Goal: Check status: Check status

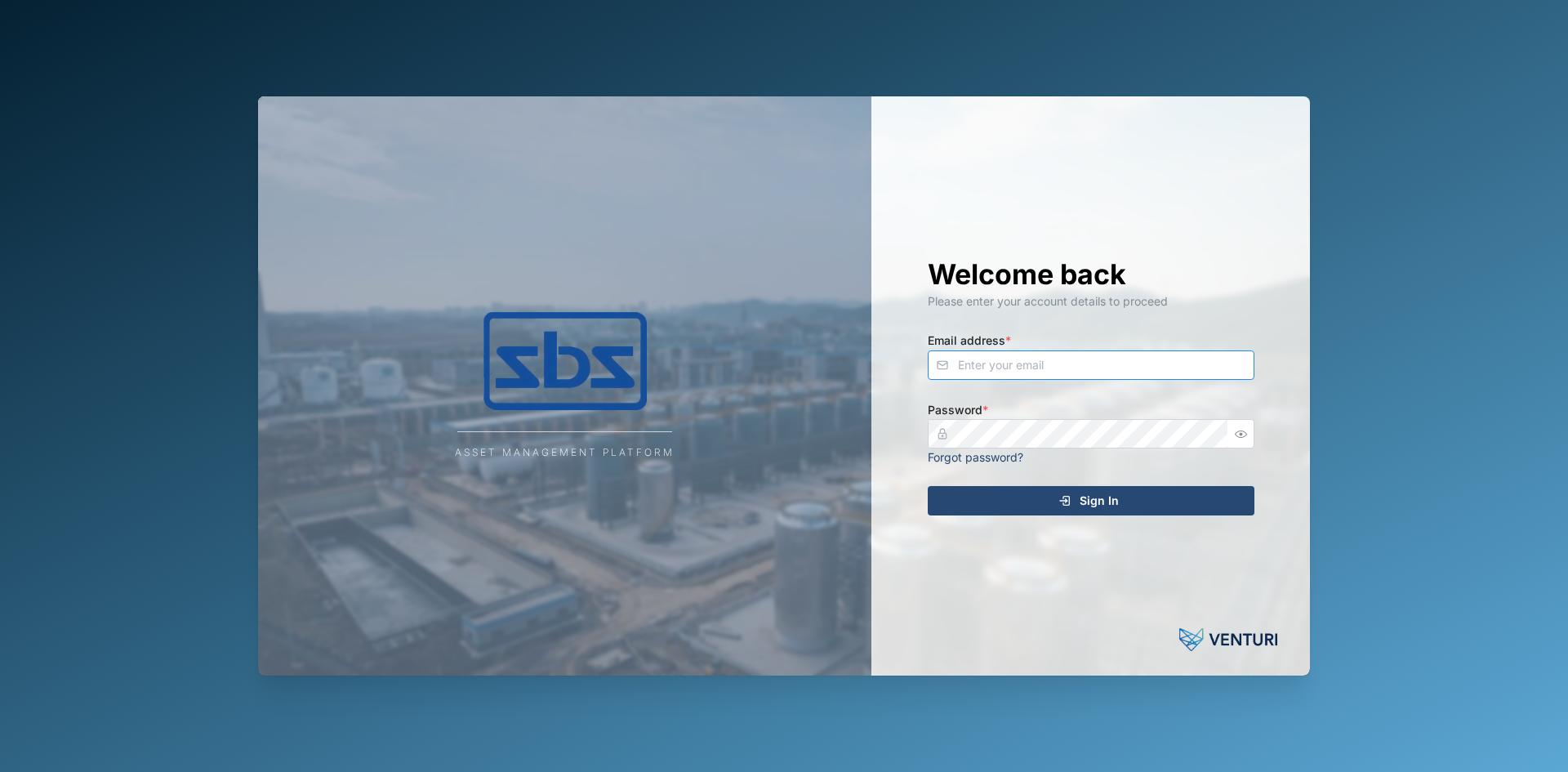
type input "[EMAIL_ADDRESS][DOMAIN_NAME]"
click at [1115, 503] on span "Sign In" at bounding box center [1099, 501] width 39 height 27
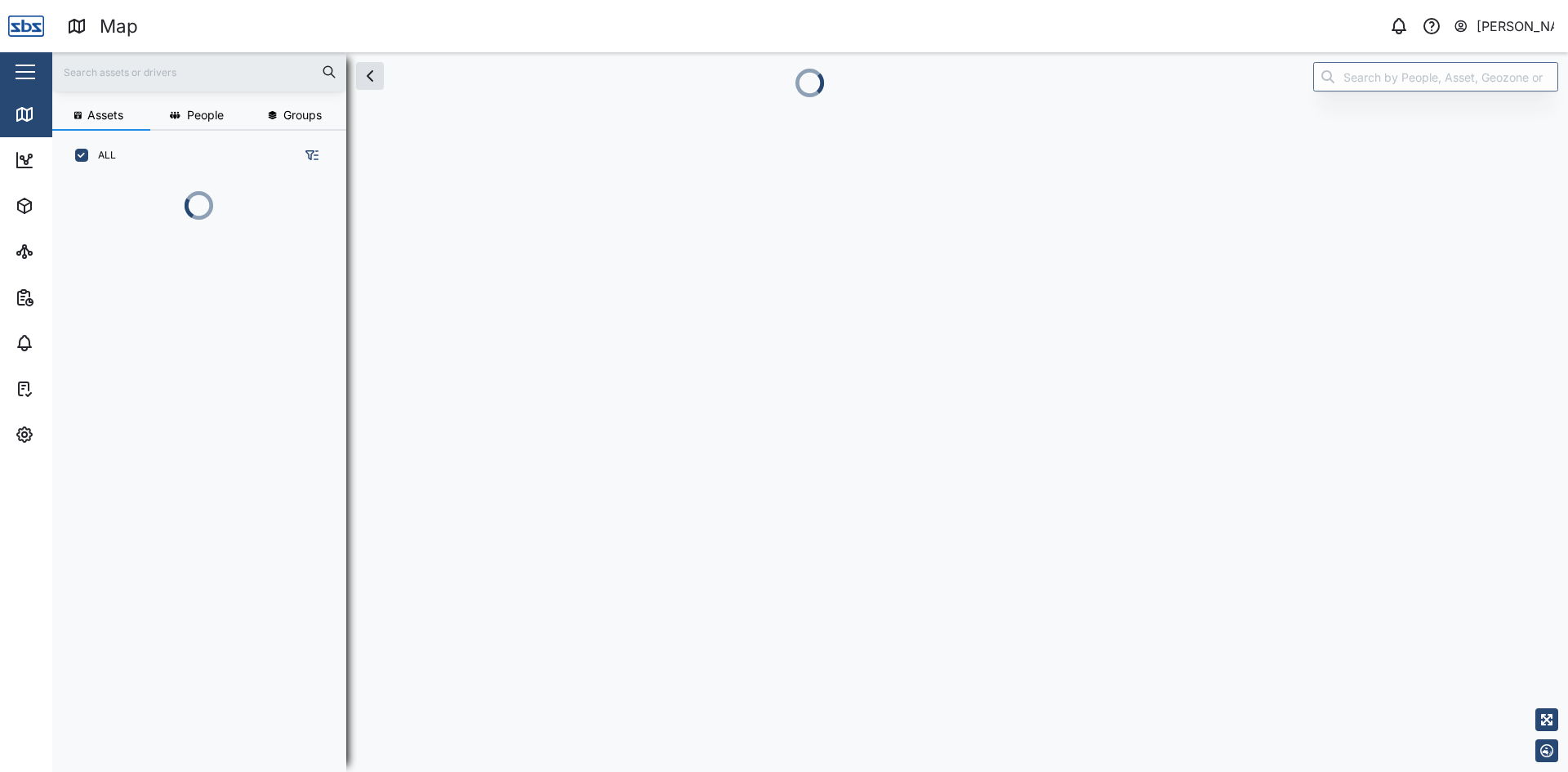
scroll to position [572, 256]
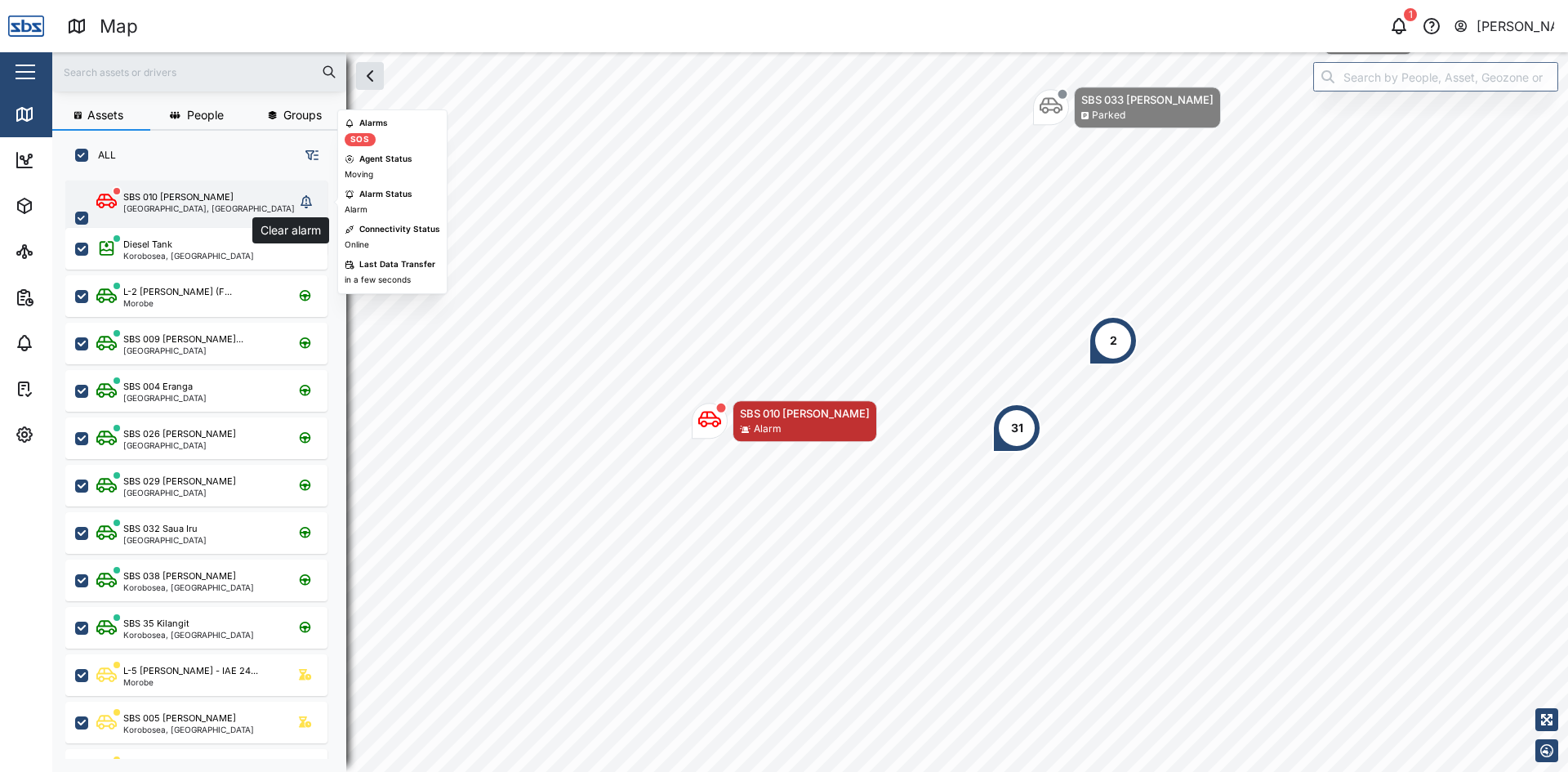
click at [306, 203] on icon "grid" at bounding box center [307, 201] width 12 height 13
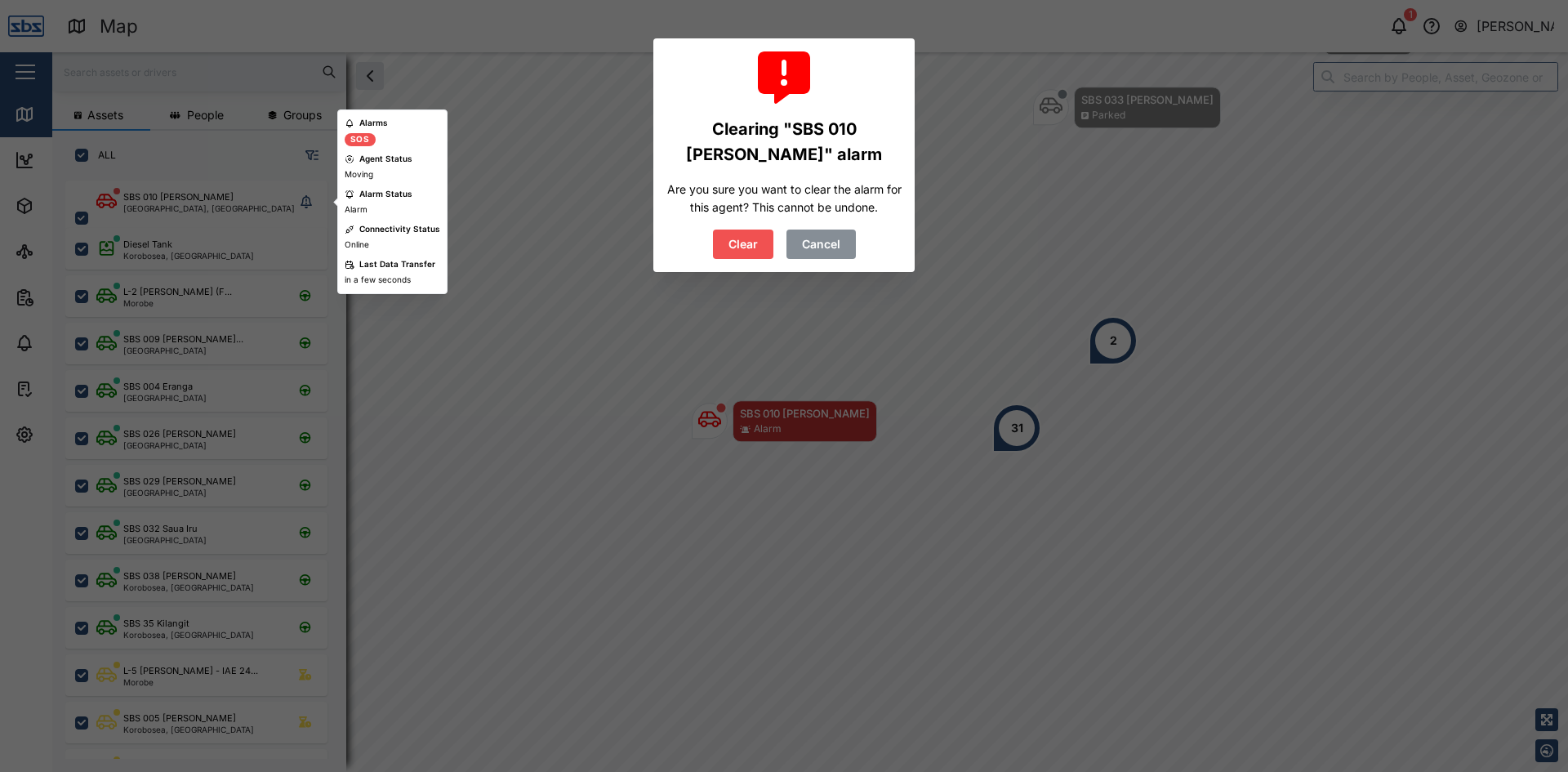
click at [748, 242] on span "Clear" at bounding box center [743, 244] width 29 height 27
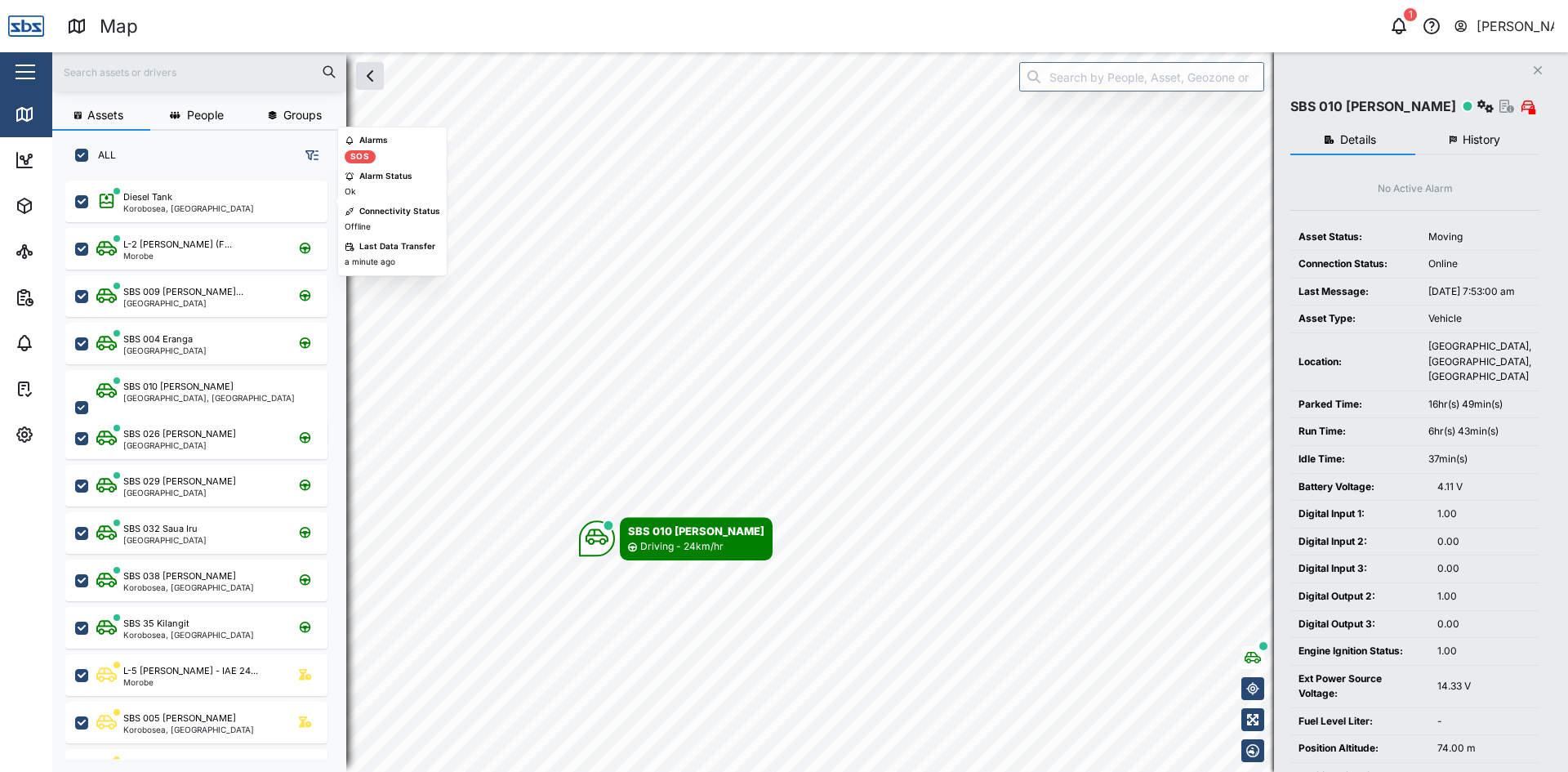
click at [1534, 72] on icon "Close" at bounding box center [1538, 69] width 10 height 13
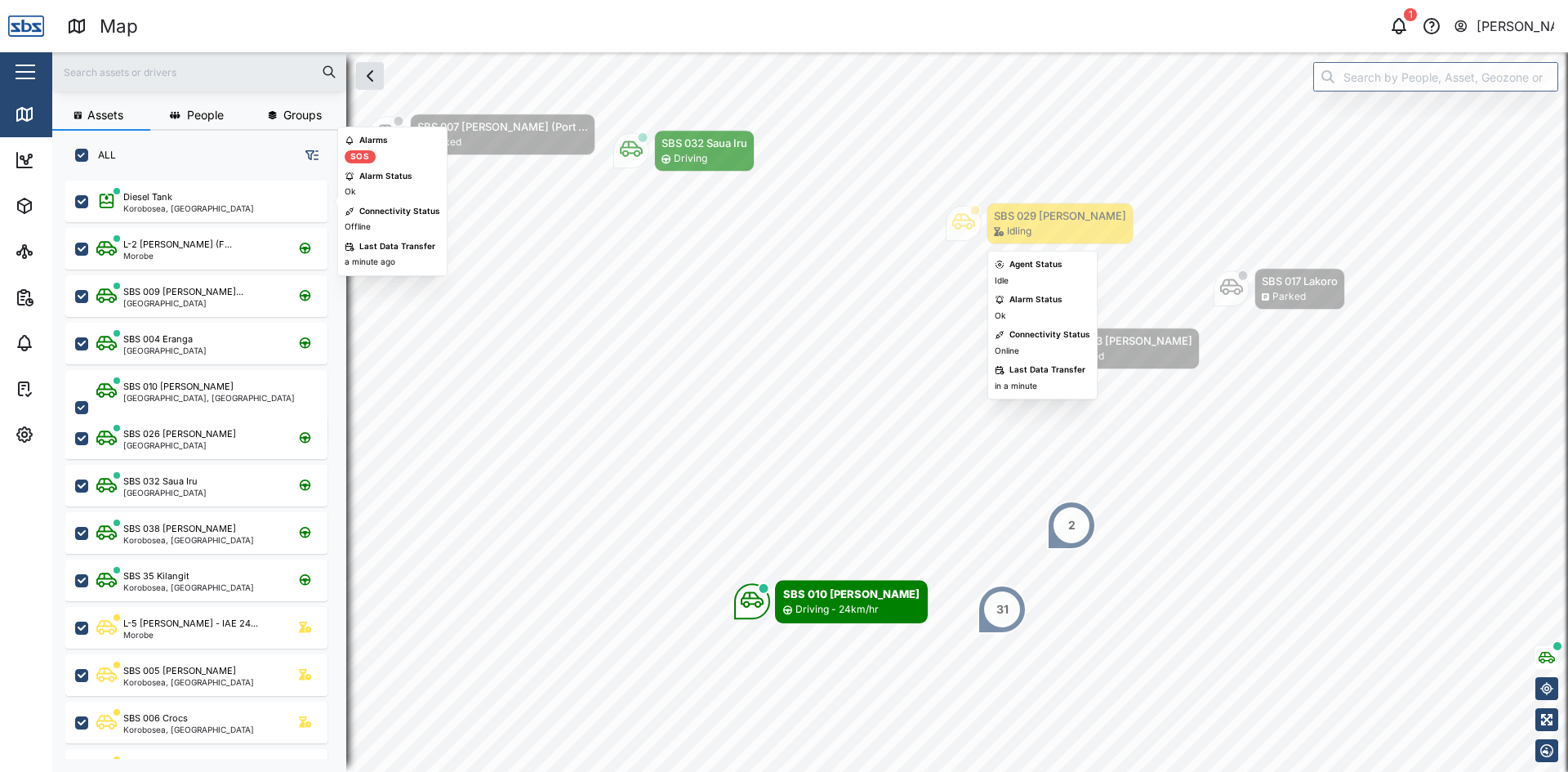
click at [969, 223] on icon "Map marker" at bounding box center [964, 222] width 22 height 17
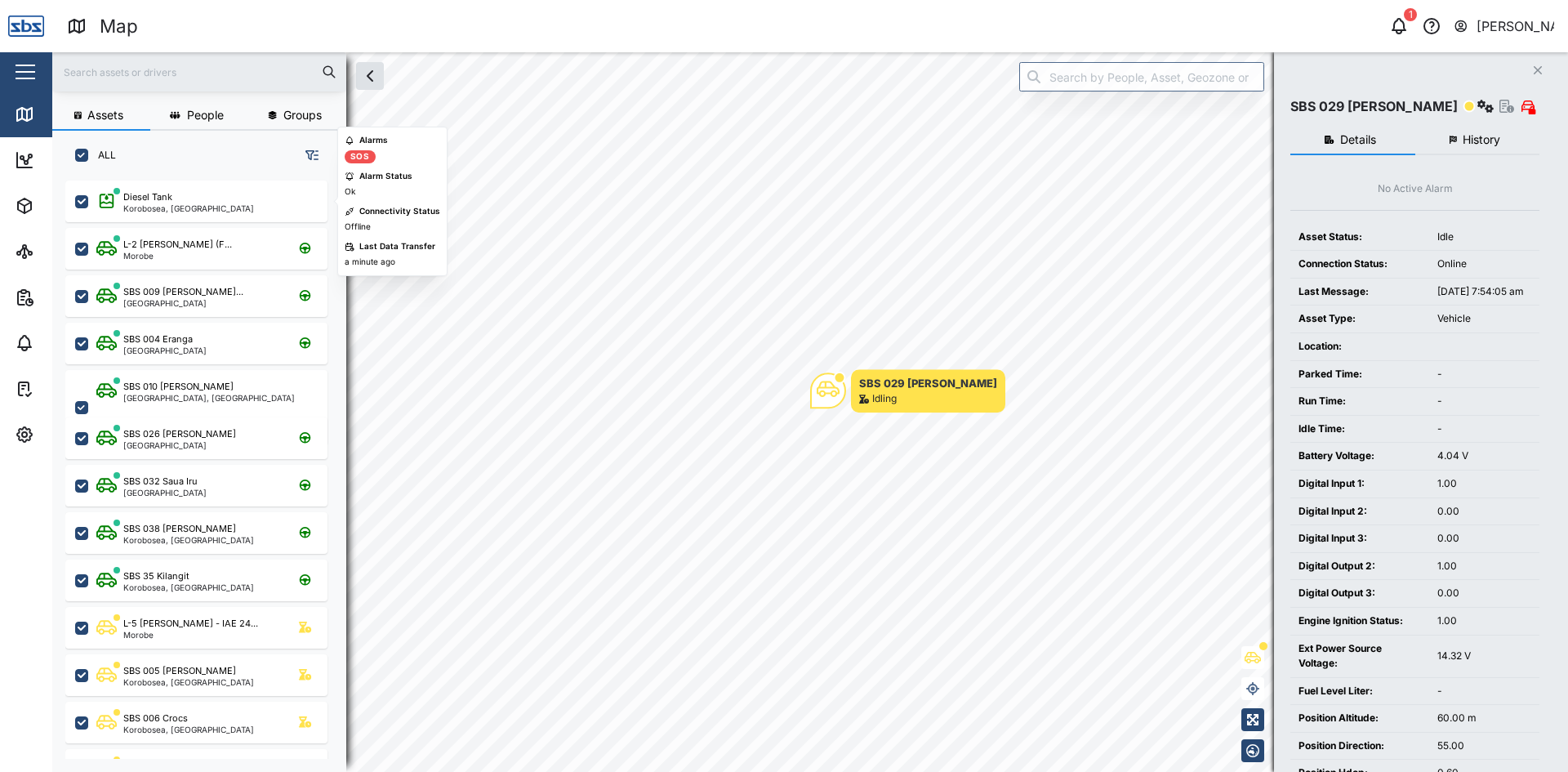
click at [1503, 132] on button "History" at bounding box center [1478, 141] width 125 height 29
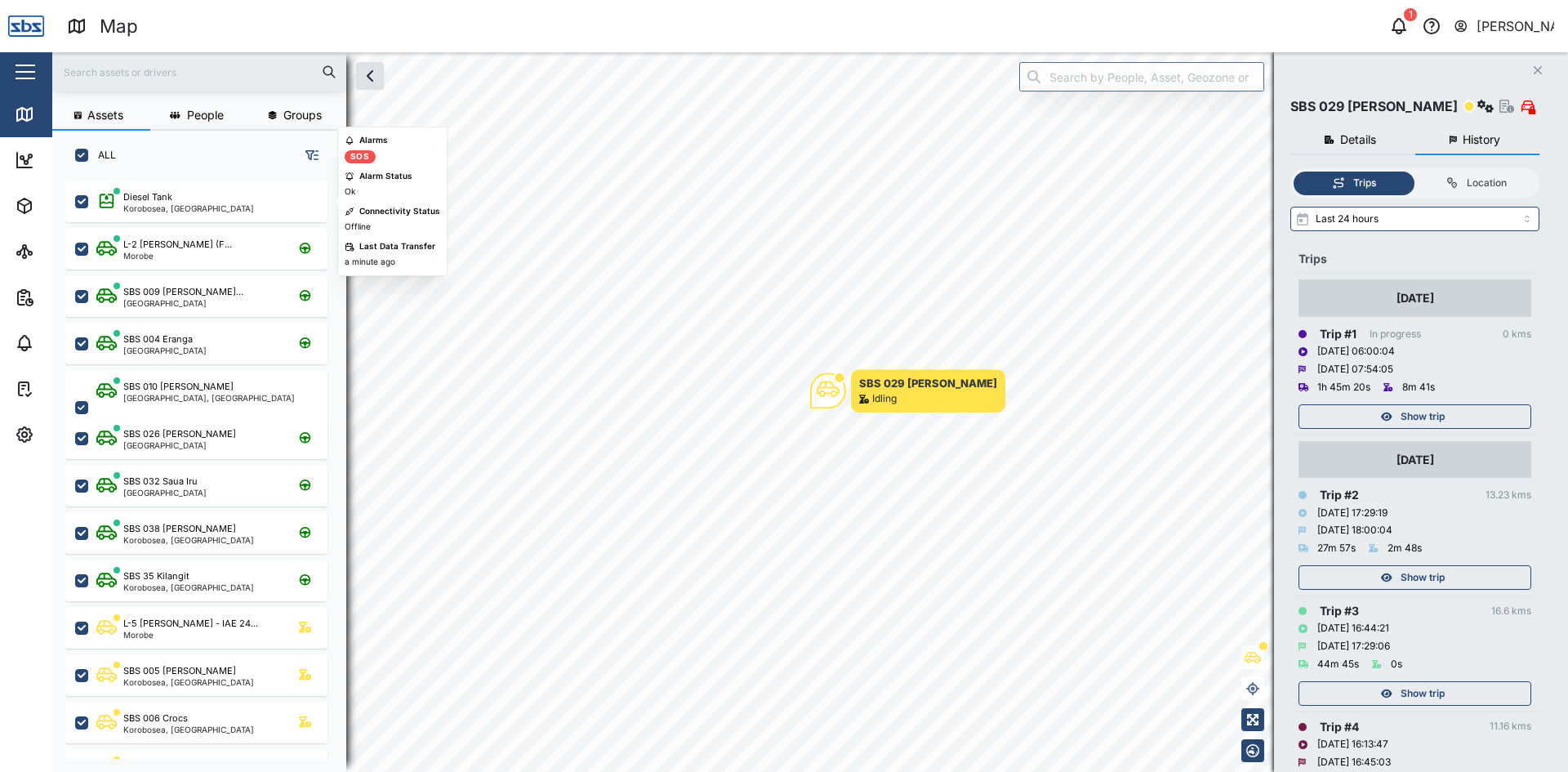
click at [1450, 417] on div "Show trip" at bounding box center [1414, 416] width 213 height 22
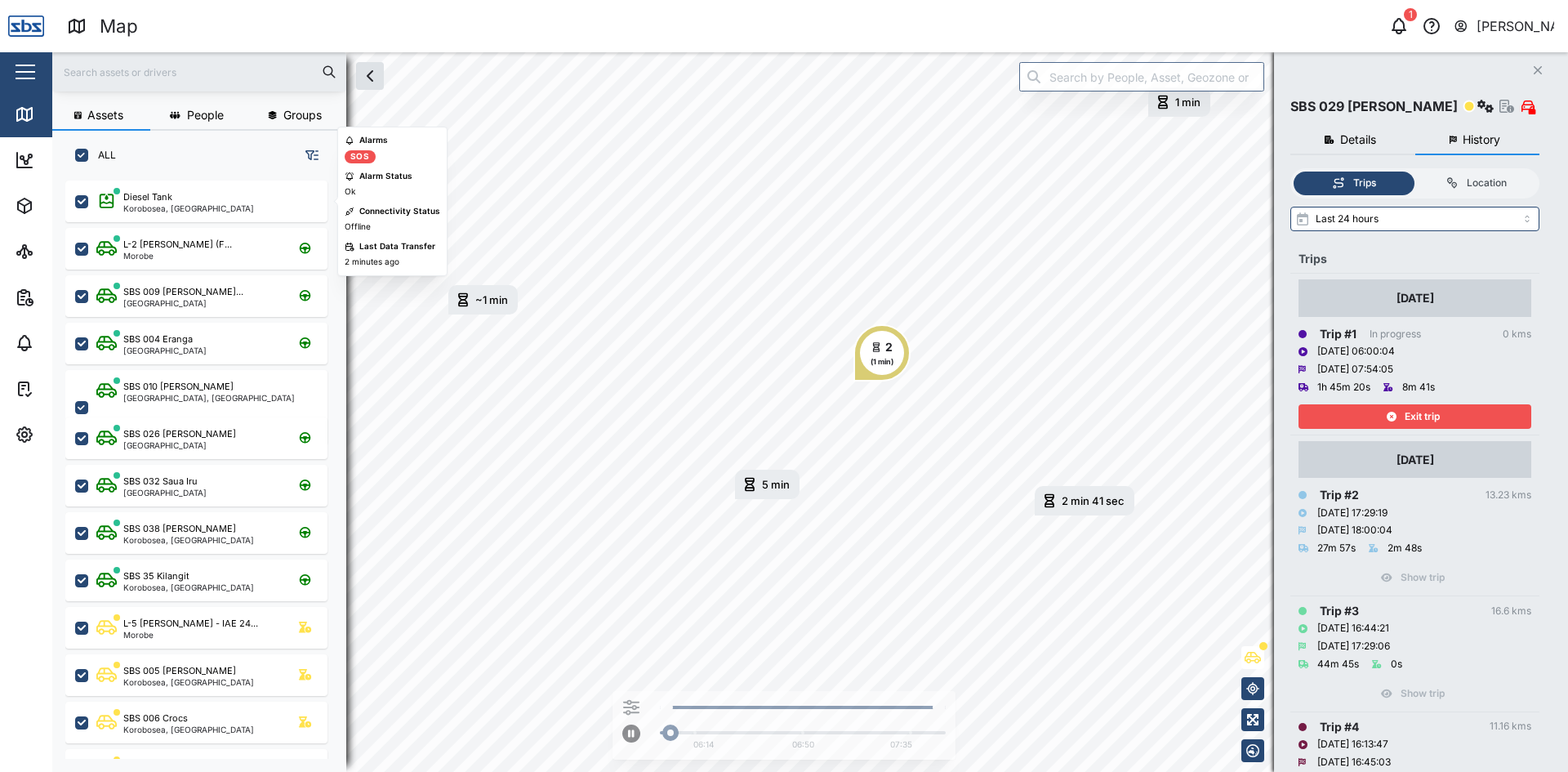
click at [1450, 417] on div "Exit trip" at bounding box center [1414, 416] width 213 height 22
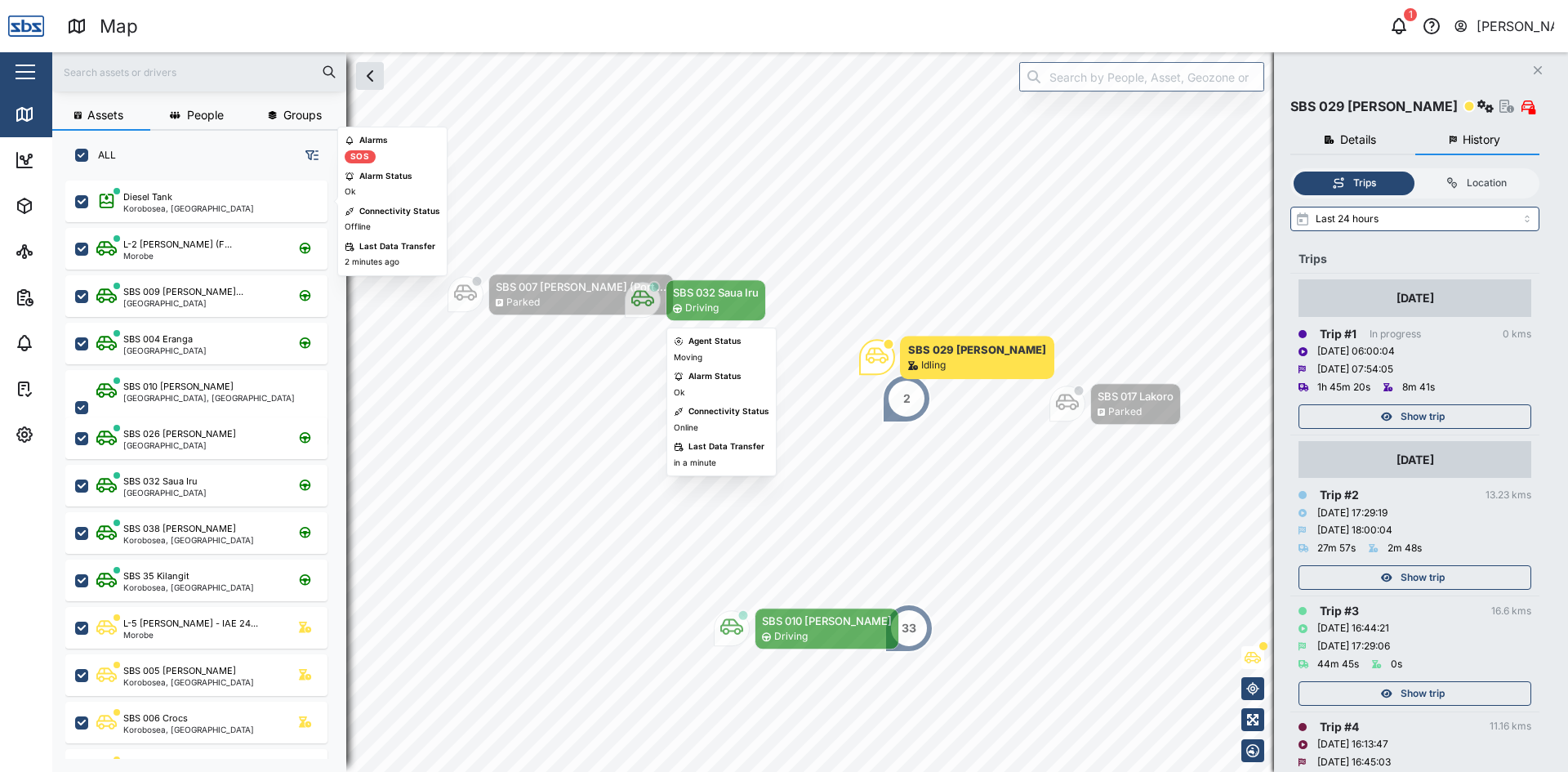
click at [647, 295] on icon "Map marker" at bounding box center [642, 299] width 22 height 17
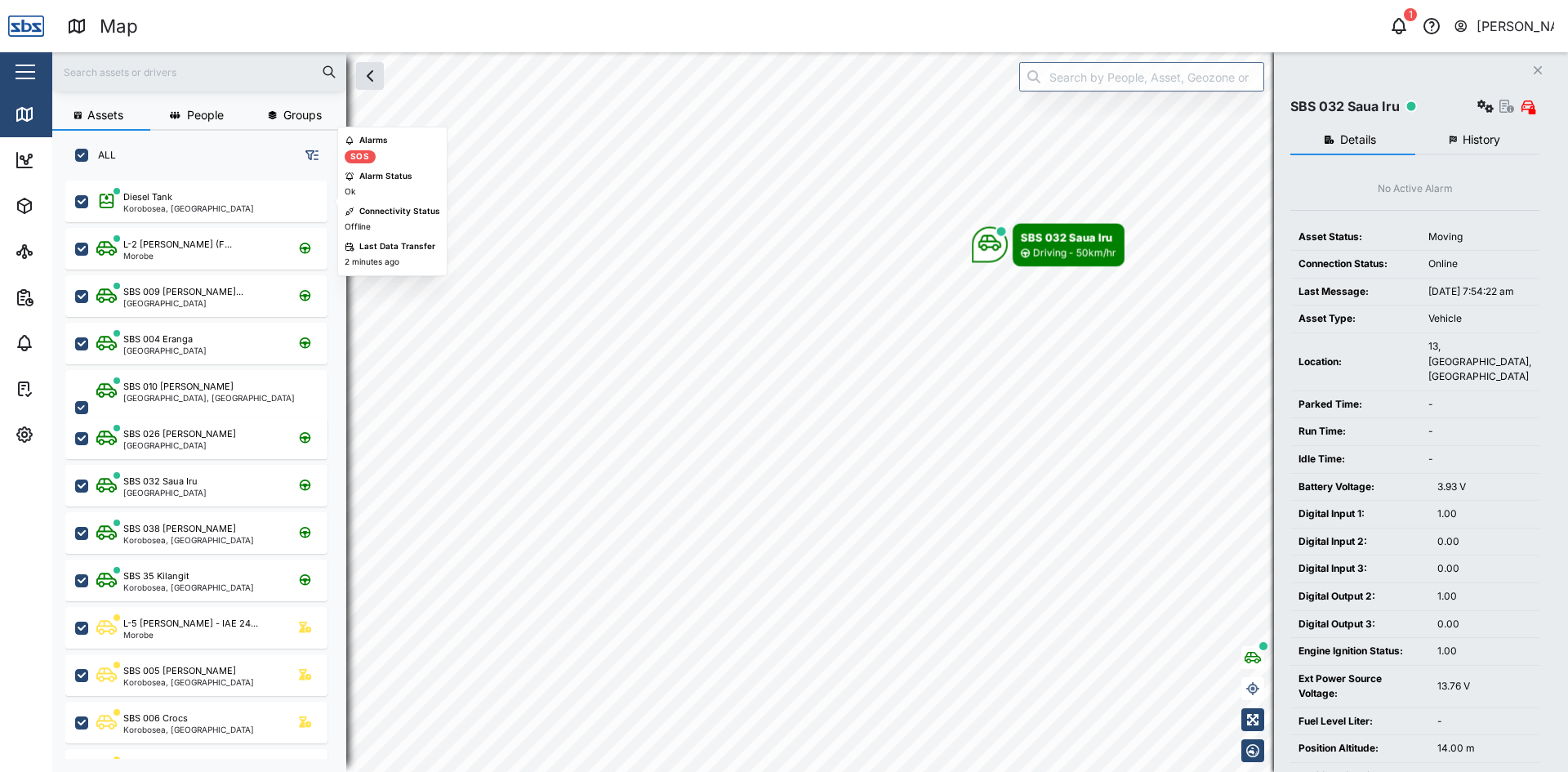
click at [1492, 145] on span "History" at bounding box center [1481, 140] width 37 height 12
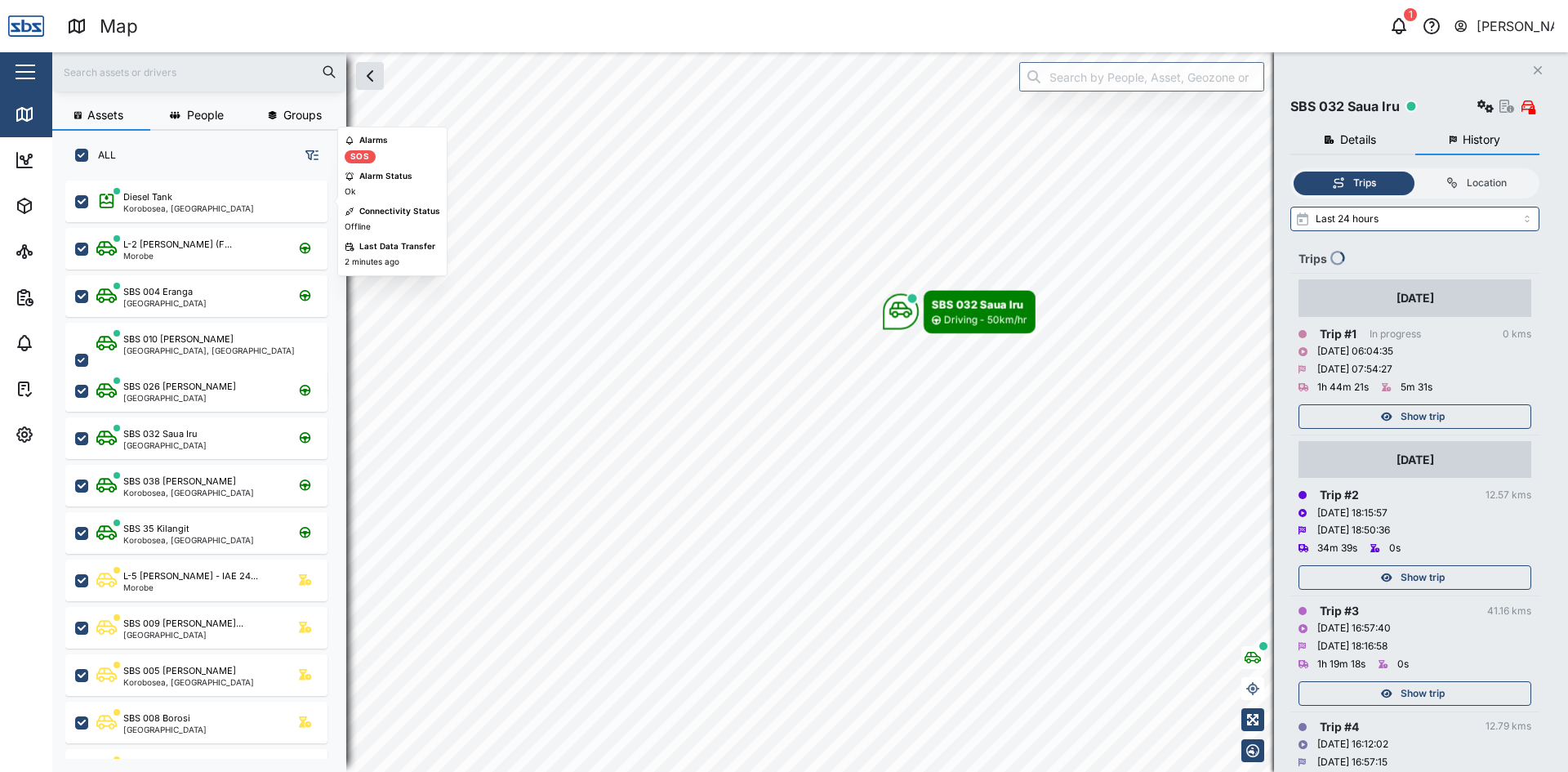
click at [1424, 414] on span "Show trip" at bounding box center [1423, 416] width 44 height 22
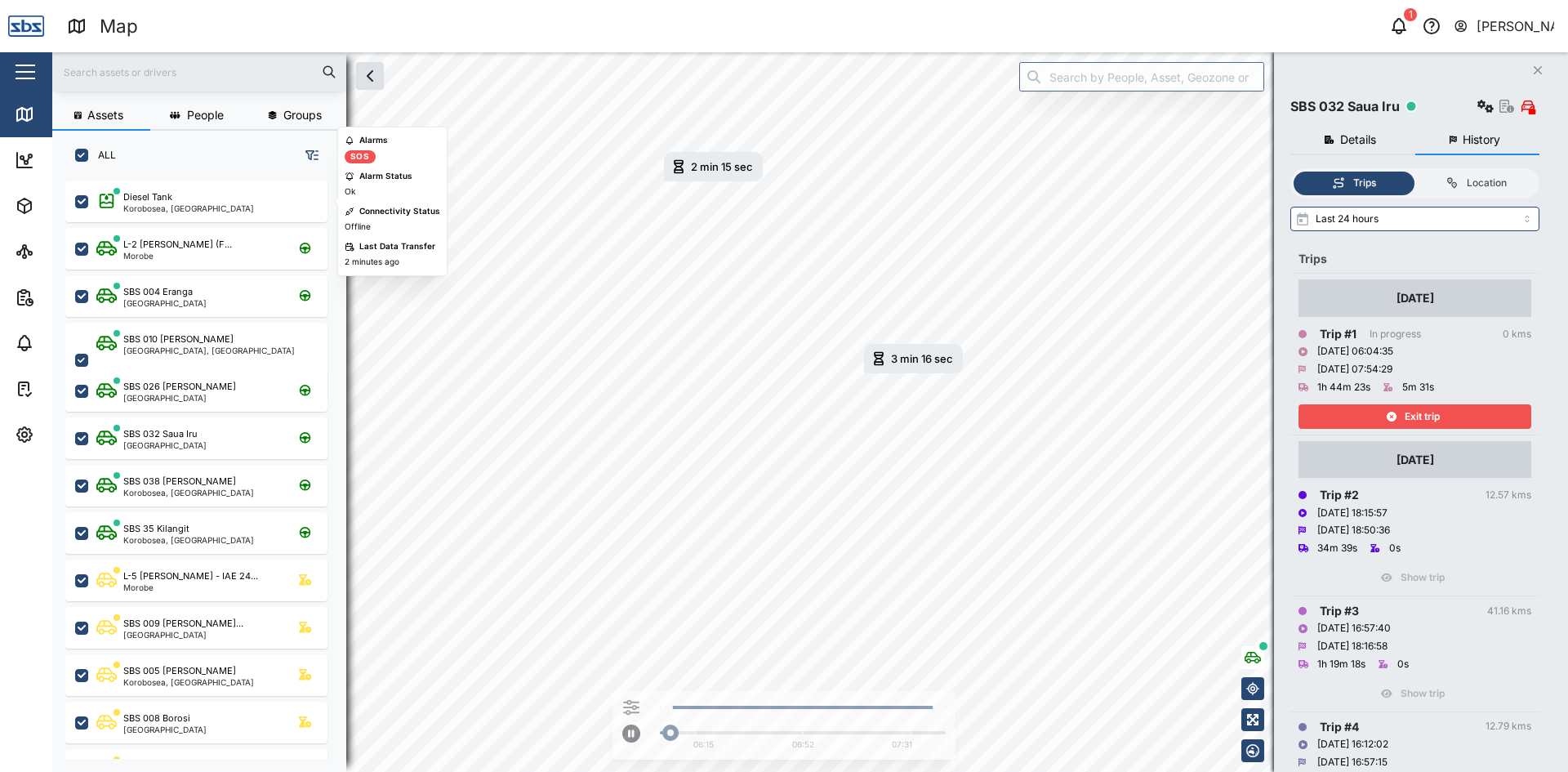
click at [1289, 445] on div "Assets People Groups ALL Diesel Tank Korobosea, [GEOGRAPHIC_DATA] L-2 [PERSON_N…" at bounding box center [810, 412] width 1516 height 719
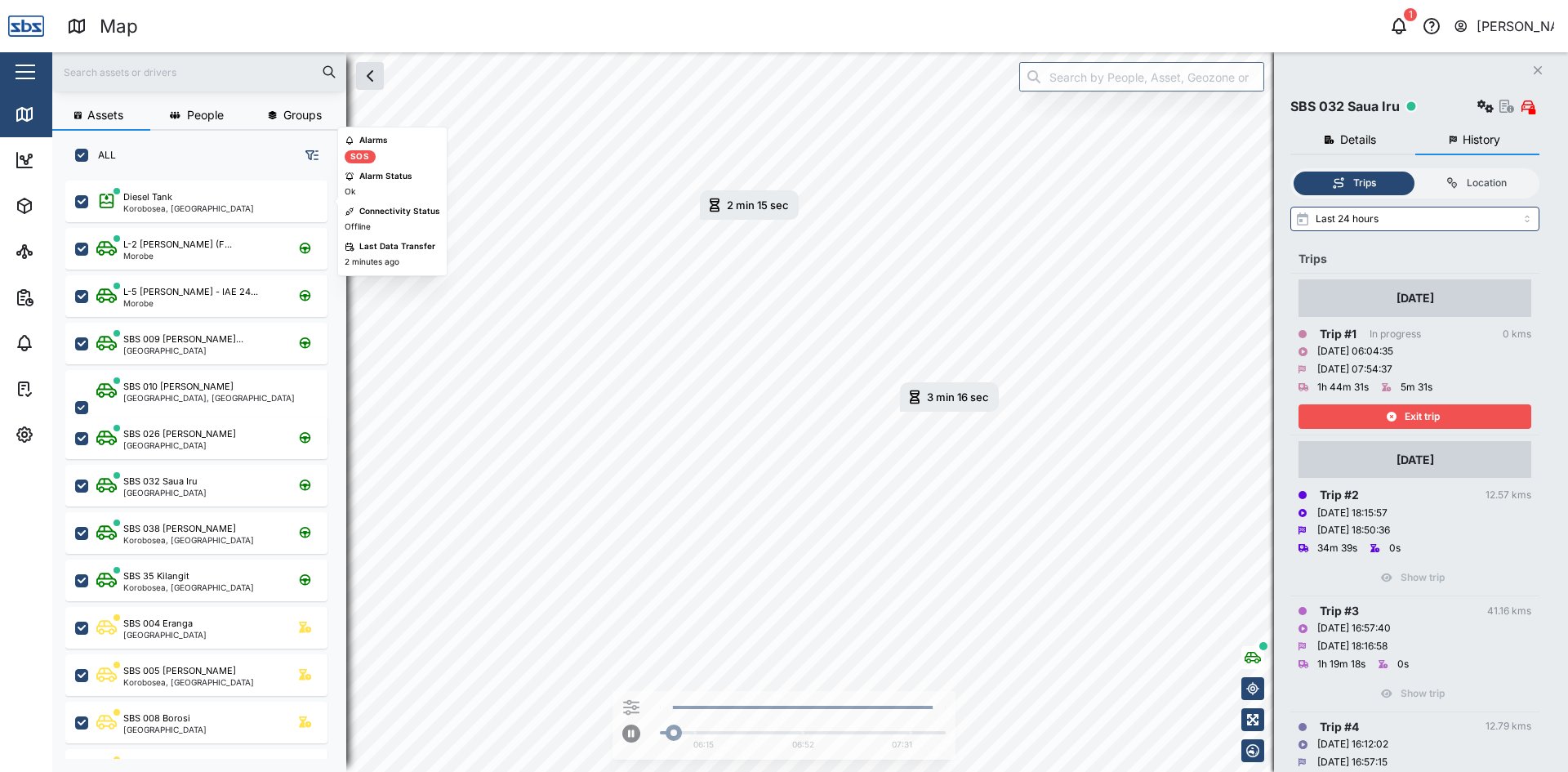
click at [1432, 413] on span "Exit trip" at bounding box center [1423, 416] width 35 height 22
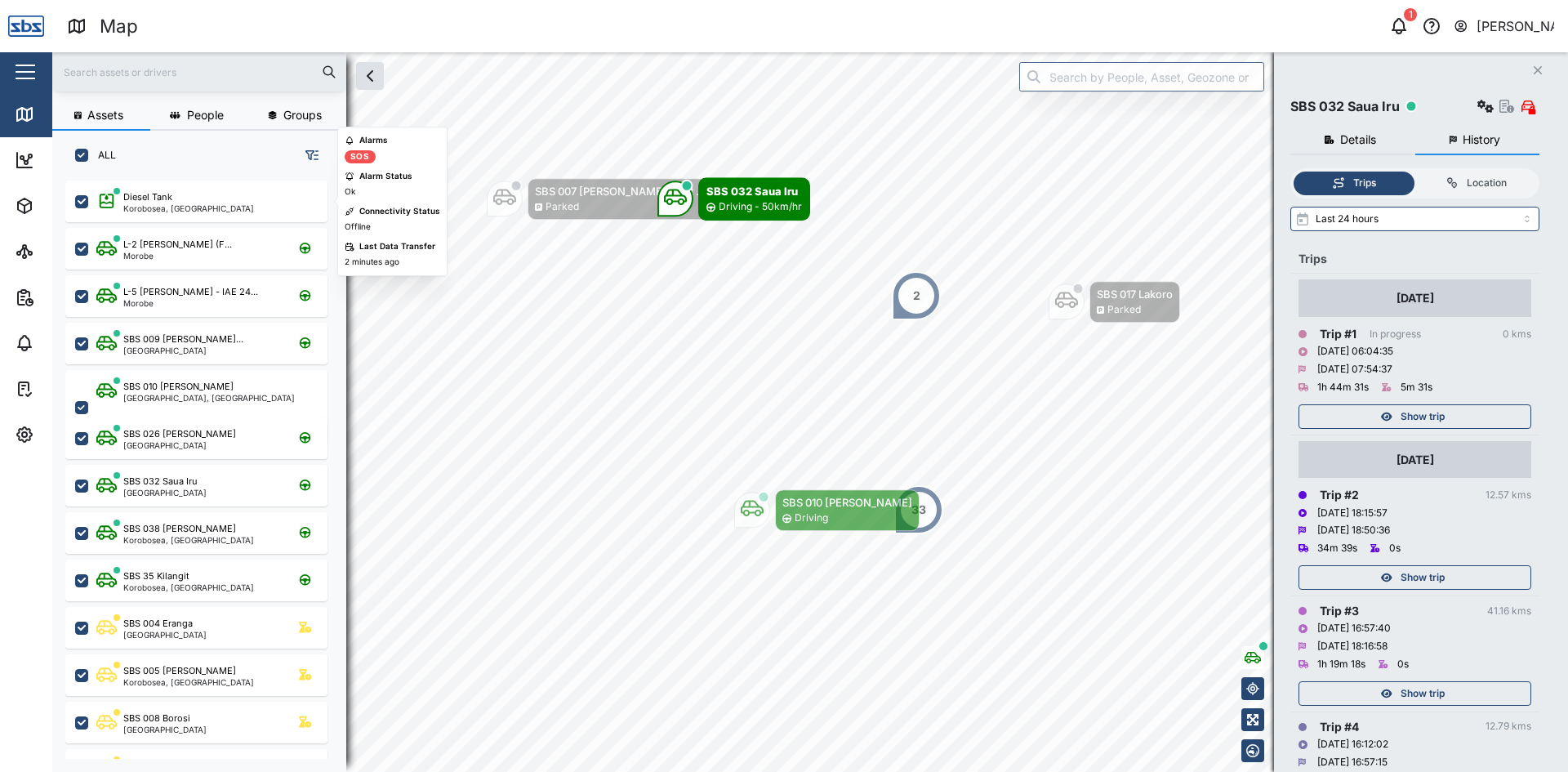
click at [1538, 71] on icon "button" at bounding box center [1538, 70] width 8 height 8
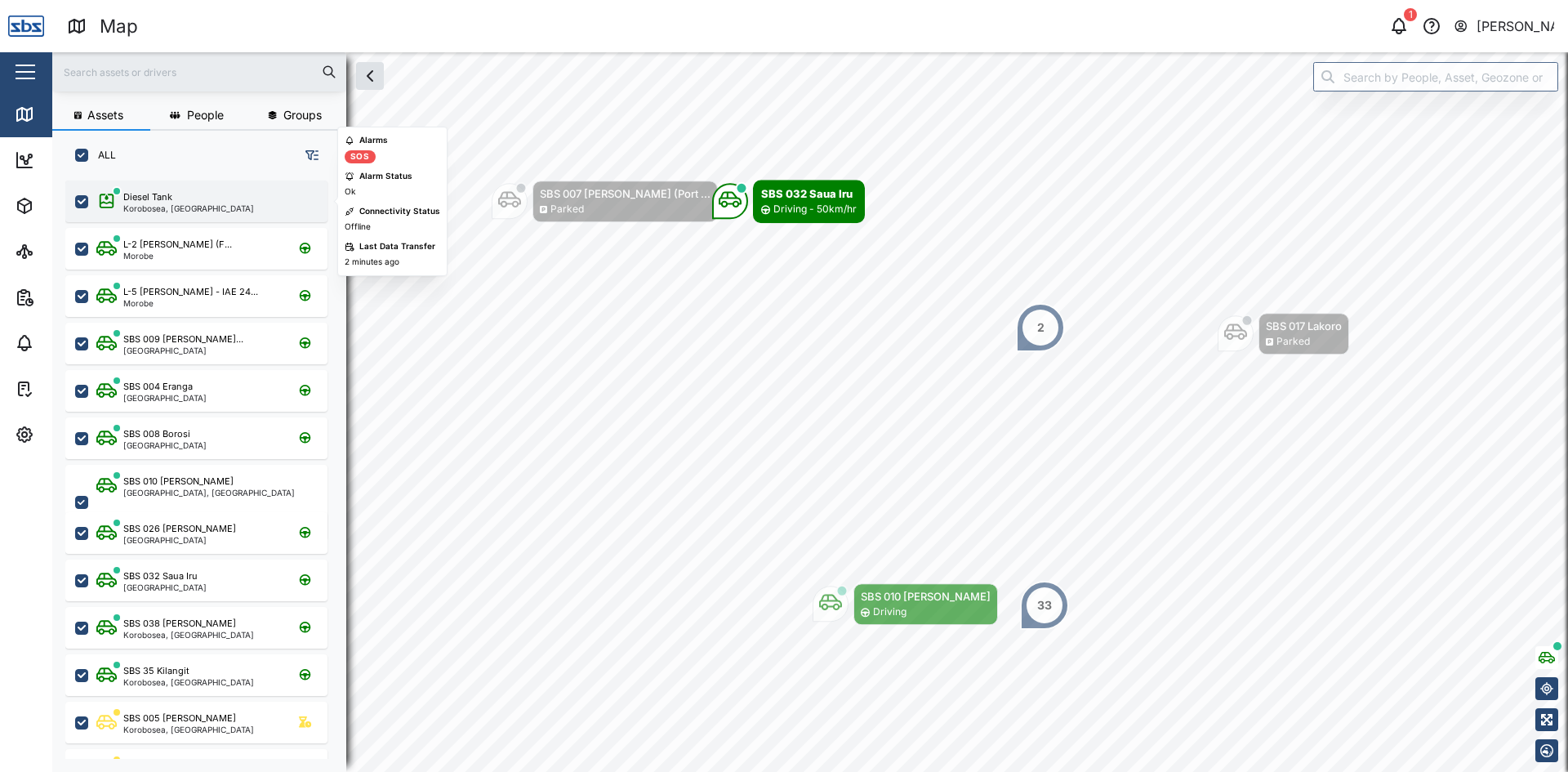
click at [162, 197] on div "Diesel Tank" at bounding box center [147, 197] width 49 height 14
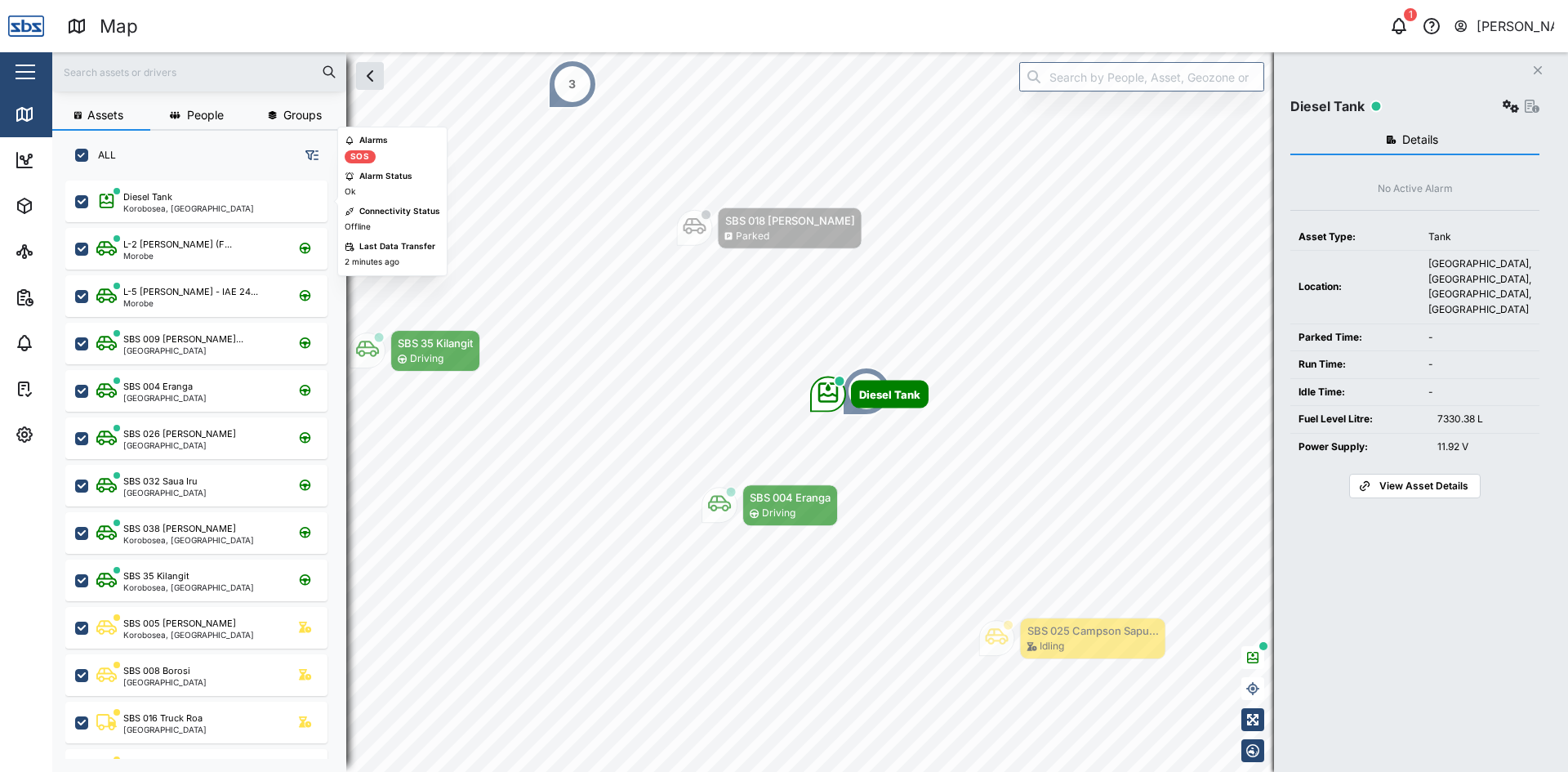
click at [423, 140] on div "Alarms SOS Alarm Status Ok Connectivity Status Offline Last Data Transfer 2 min…" at bounding box center [392, 201] width 96 height 135
